Goal: Navigation & Orientation: Go to known website

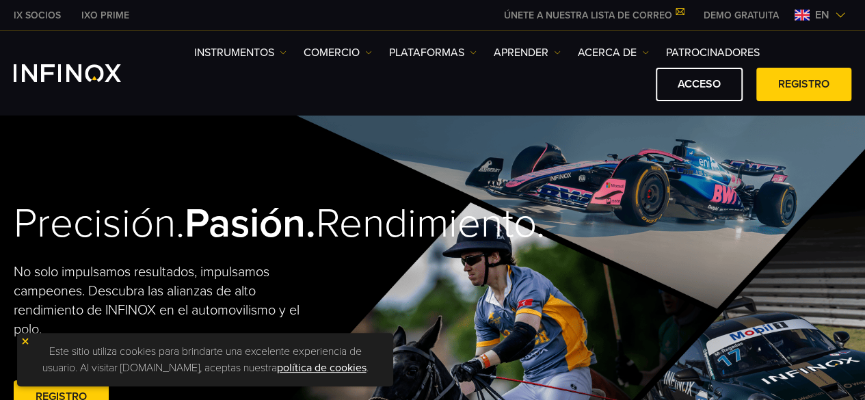
click at [833, 13] on span "en" at bounding box center [821, 15] width 25 height 16
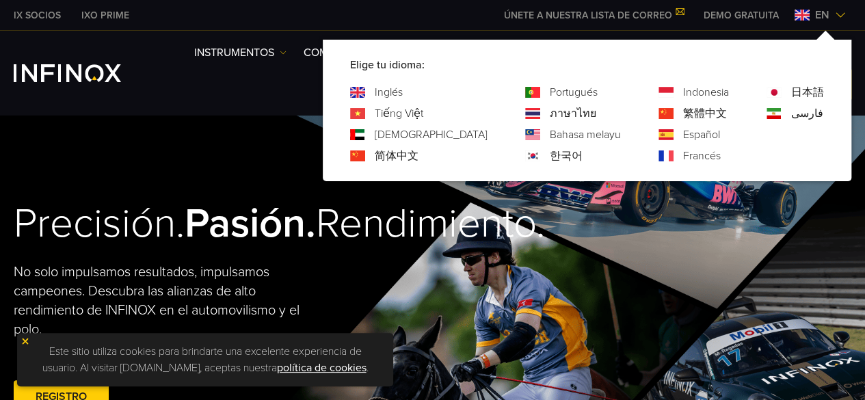
click at [667, 137] on img at bounding box center [665, 134] width 15 height 11
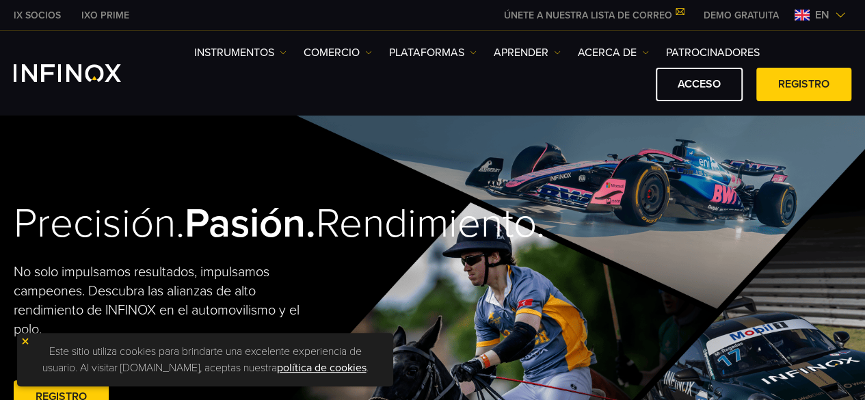
click at [826, 8] on font "en" at bounding box center [822, 15] width 14 height 14
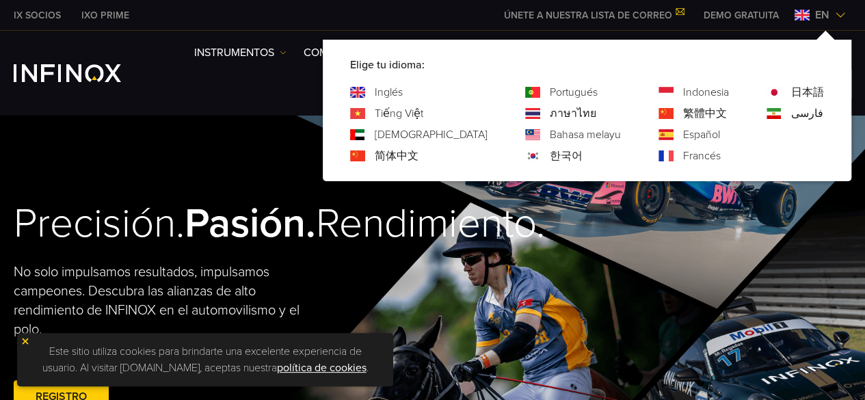
click at [698, 137] on font "Español" at bounding box center [701, 135] width 37 height 14
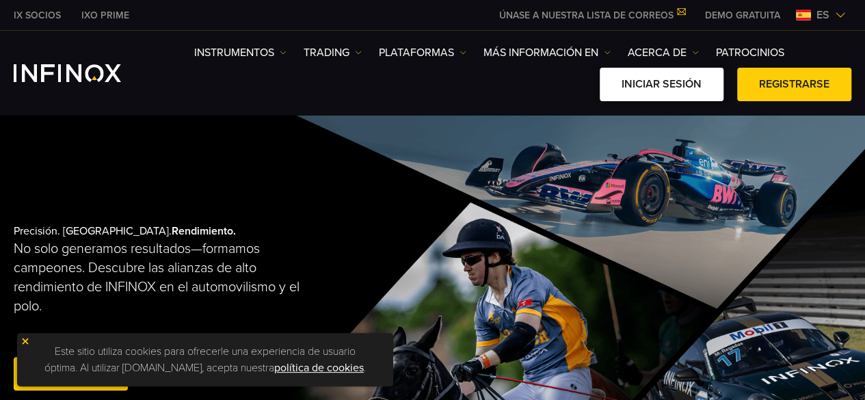
click at [662, 87] on link "Iniciar sesión" at bounding box center [662, 84] width 124 height 33
